Goal: Information Seeking & Learning: Learn about a topic

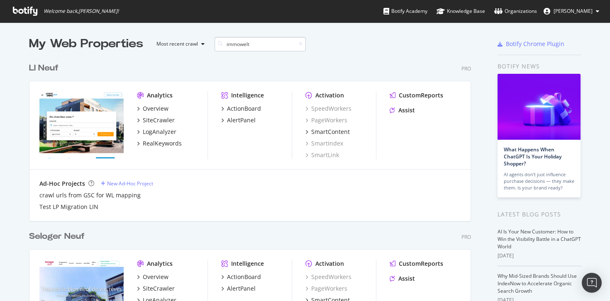
scroll to position [189, 442]
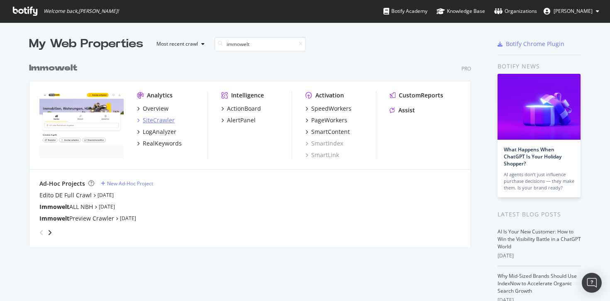
type input "immowelt"
click at [161, 118] on div "SiteCrawler" at bounding box center [159, 120] width 32 height 8
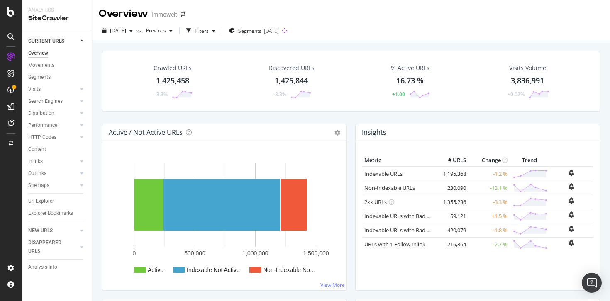
click at [168, 80] on div "1,425,458" at bounding box center [172, 80] width 33 height 11
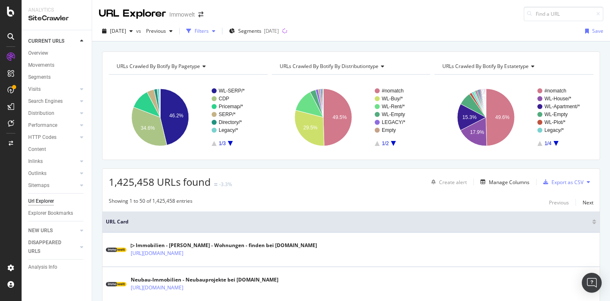
click at [209, 29] on div "Filters" at bounding box center [202, 30] width 14 height 7
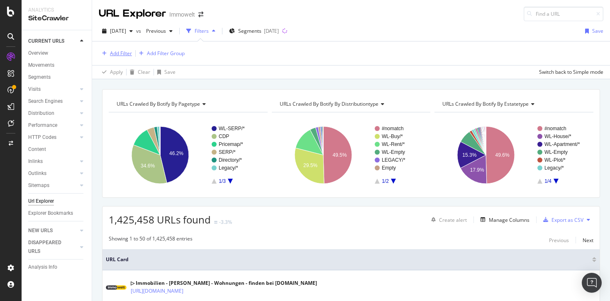
click at [119, 58] on button "Add Filter" at bounding box center [115, 54] width 33 height 10
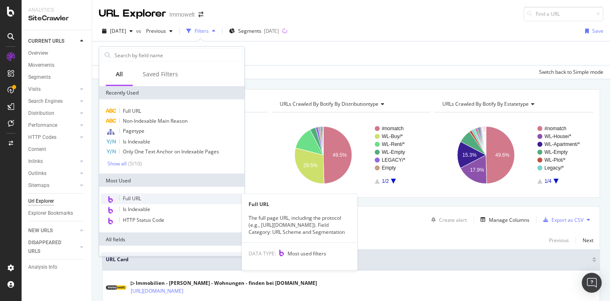
click at [136, 195] on span "Full URL" at bounding box center [132, 198] width 18 height 7
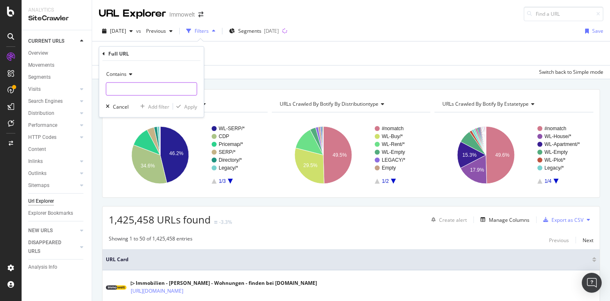
click at [144, 93] on input "text" at bounding box center [151, 89] width 90 height 13
paste input "[URL][DOMAIN_NAME]"
type input "[URL][DOMAIN_NAME]"
click at [190, 108] on div "Apply" at bounding box center [190, 106] width 13 height 7
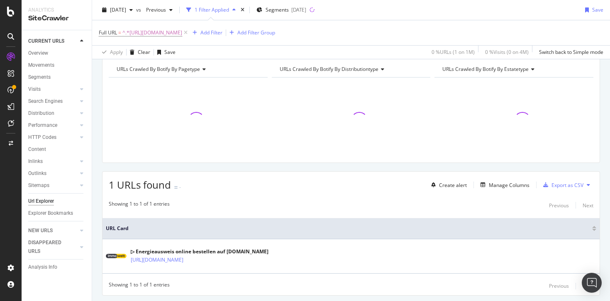
scroll to position [60, 0]
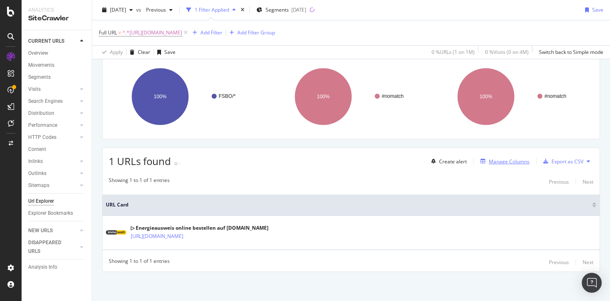
click at [493, 163] on div "Manage Columns" at bounding box center [509, 161] width 41 height 7
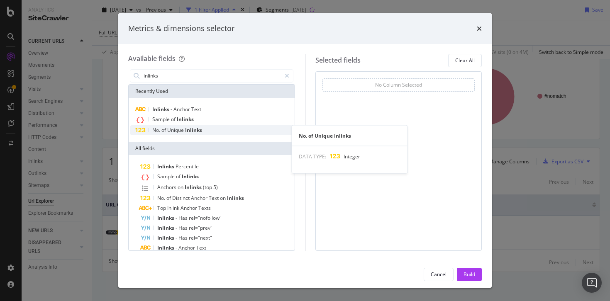
type input "inlinks"
click at [184, 131] on span "Unique" at bounding box center [176, 130] width 18 height 7
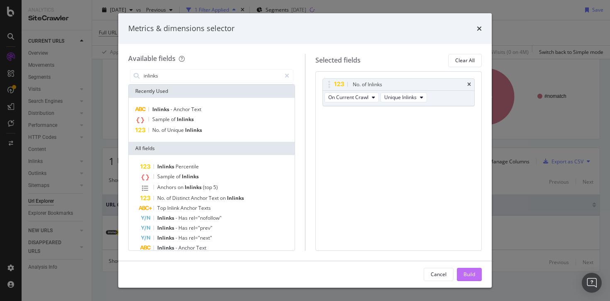
click at [473, 276] on div "Build" at bounding box center [469, 274] width 12 height 7
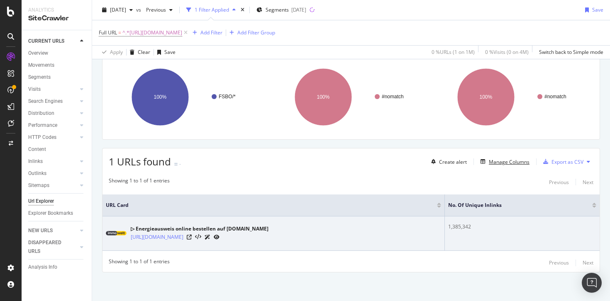
scroll to position [60, 0]
click at [219, 236] on icon at bounding box center [217, 236] width 6 height 5
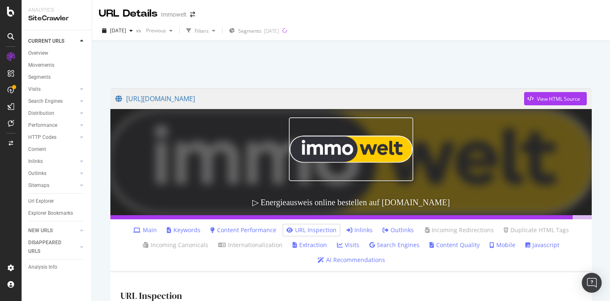
click at [360, 229] on link "Inlinks" at bounding box center [359, 230] width 26 height 8
